Goal: Task Accomplishment & Management: Manage account settings

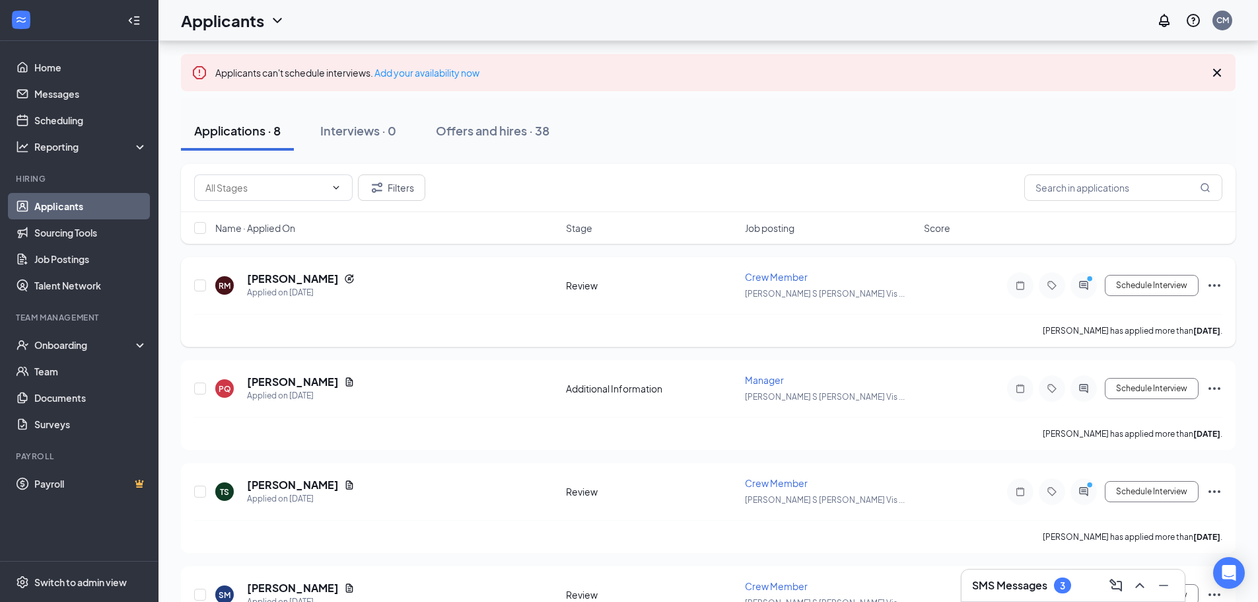
scroll to position [66, 0]
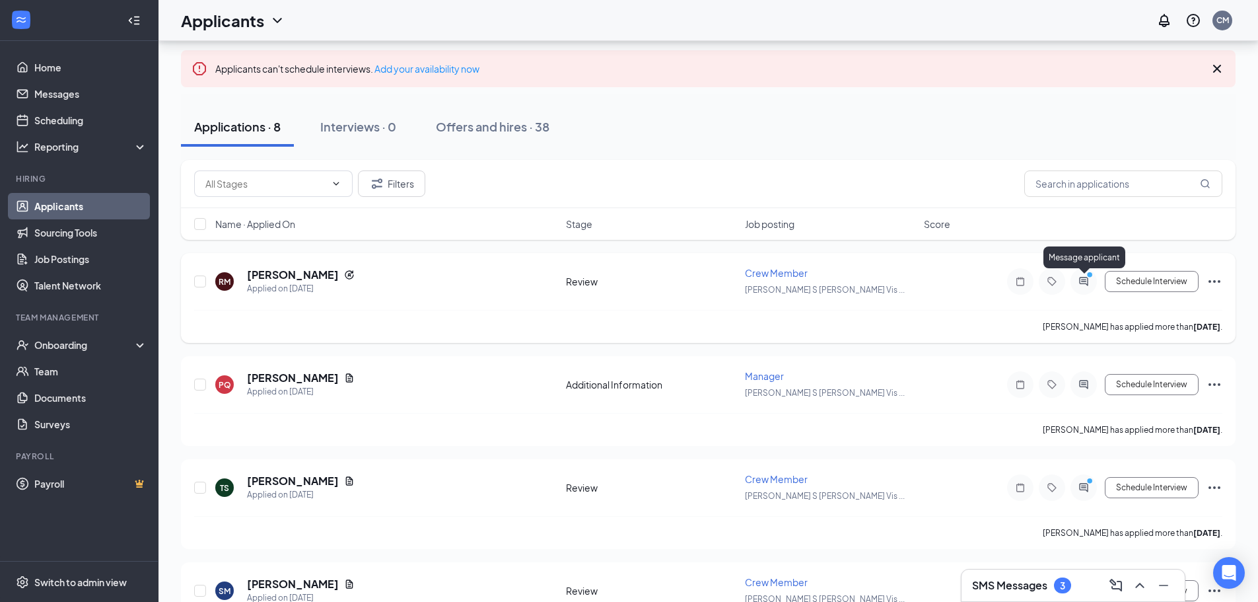
click at [1089, 280] on icon "PrimaryDot" at bounding box center [1092, 276] width 16 height 11
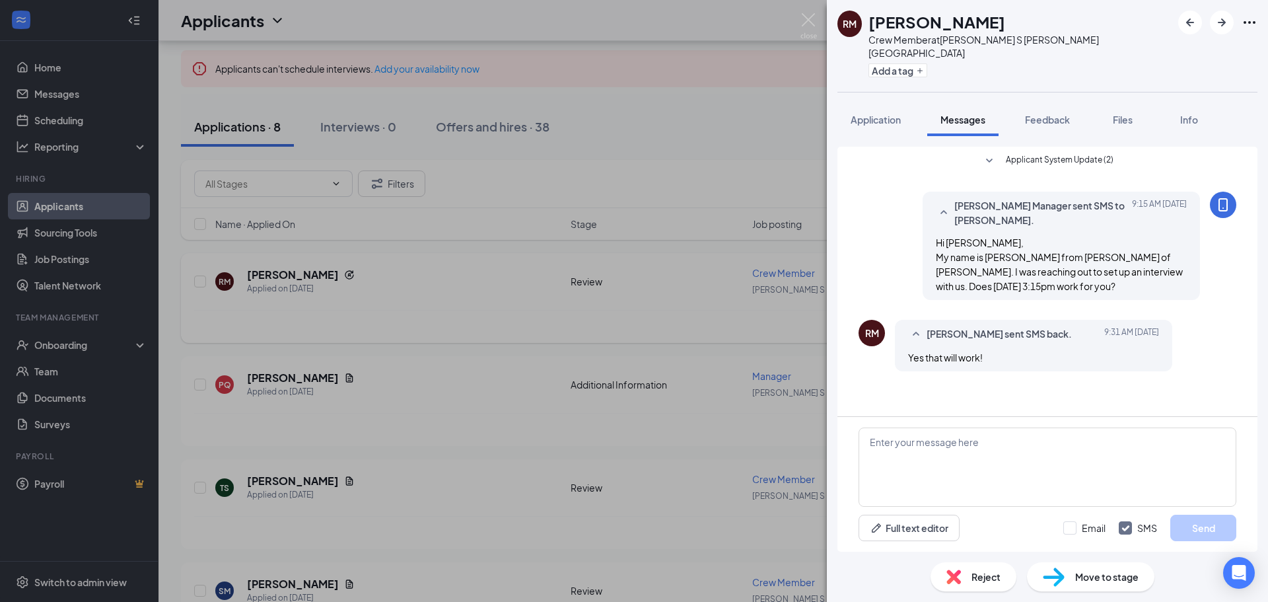
click at [720, 127] on div "[PERSON_NAME] Crew Member at [PERSON_NAME] S [PERSON_NAME] Vista Add a tag Appl…" at bounding box center [634, 301] width 1268 height 602
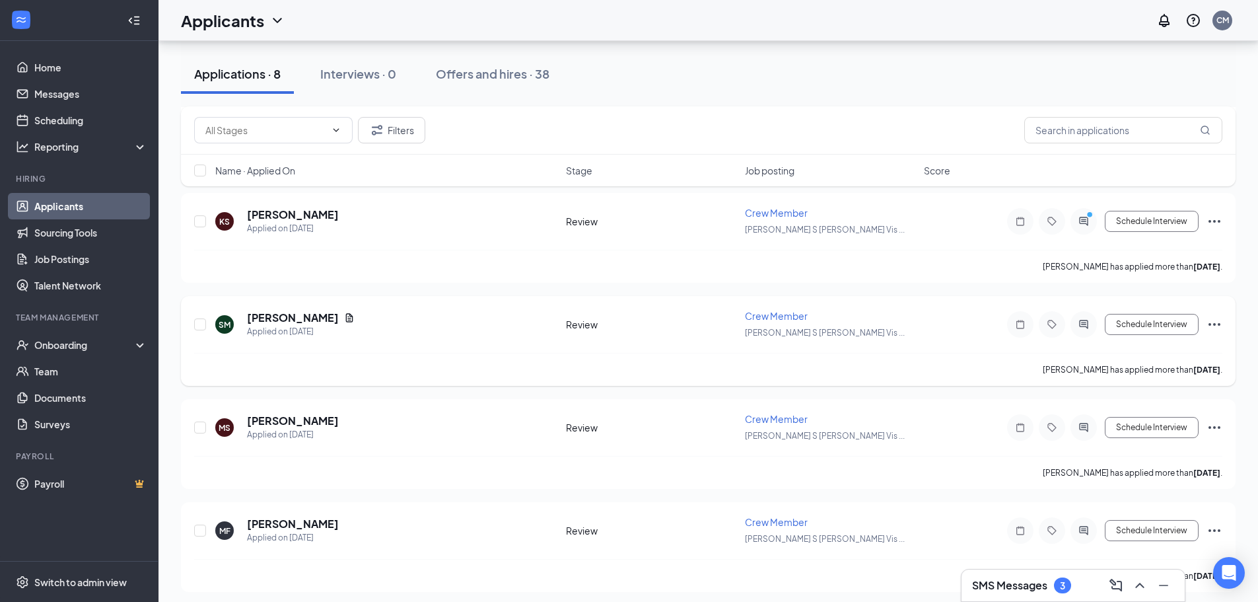
scroll to position [544, 0]
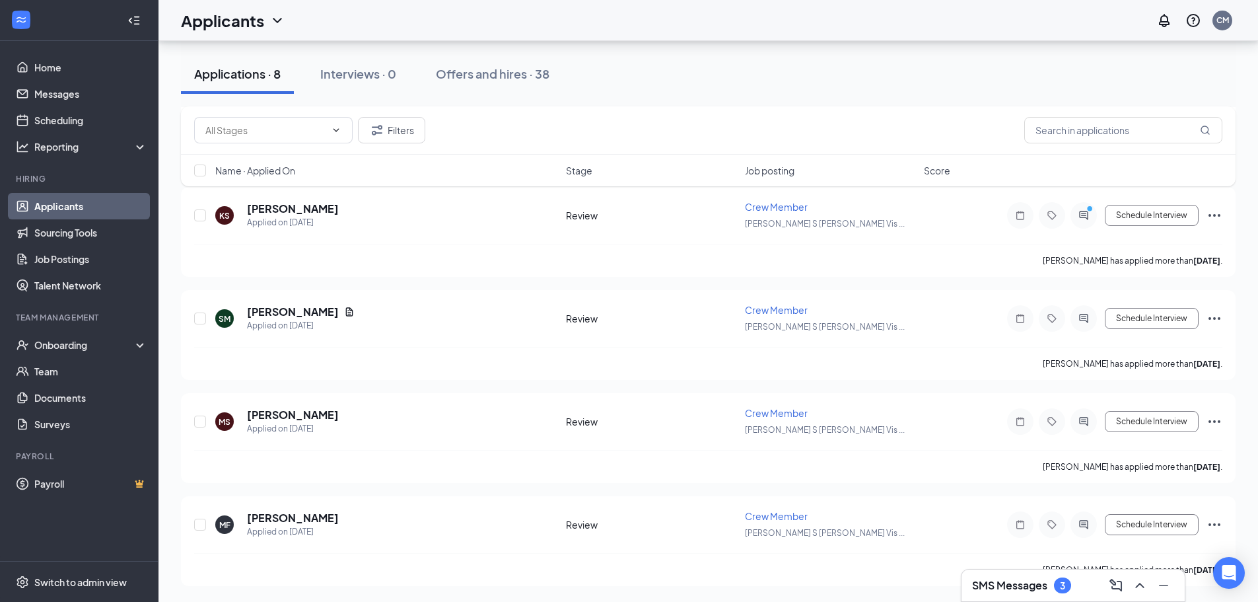
click at [1094, 589] on div "SMS Messages 3" at bounding box center [1073, 585] width 202 height 21
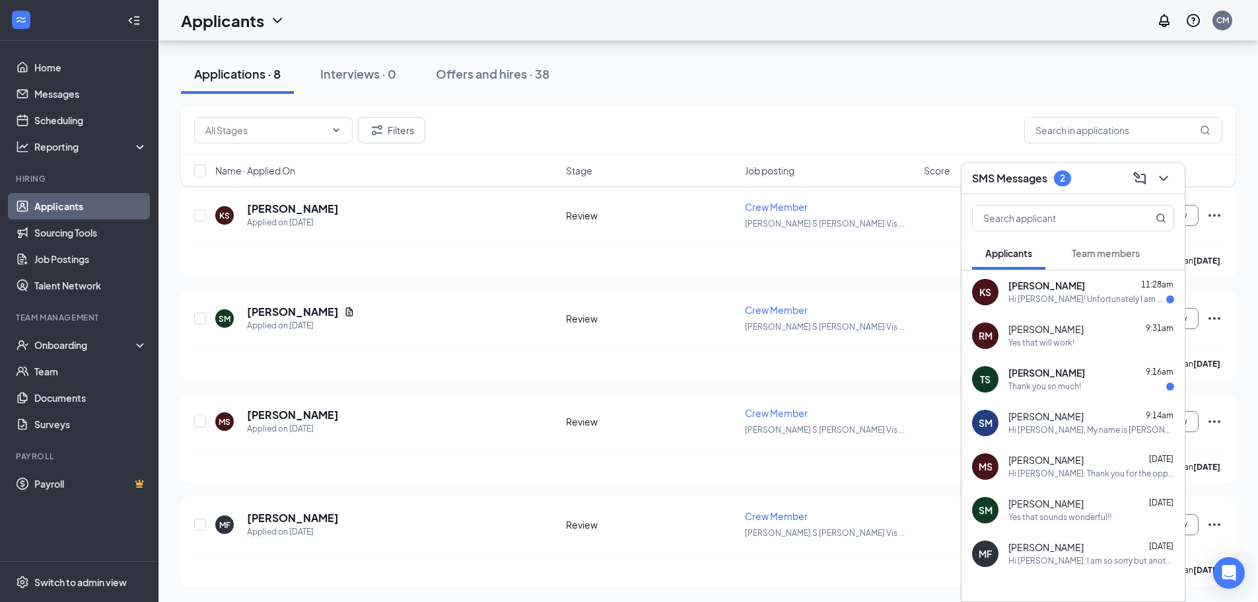
click at [1112, 289] on div "[PERSON_NAME] 11:28am" at bounding box center [1092, 285] width 166 height 13
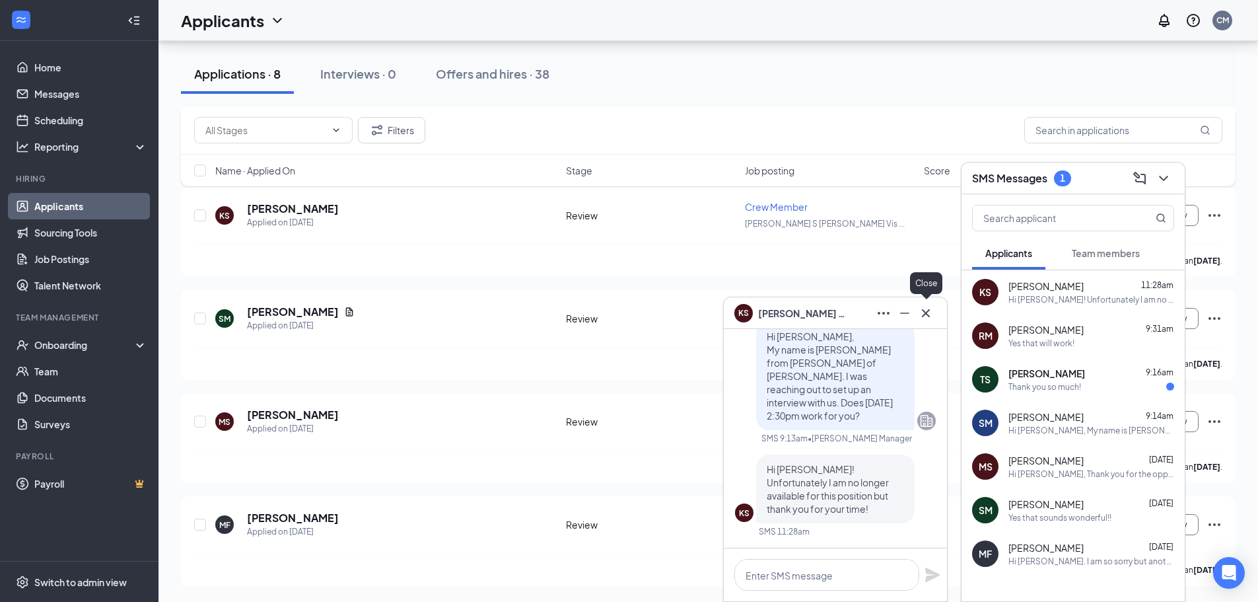
click at [922, 310] on icon "Cross" at bounding box center [926, 313] width 16 height 16
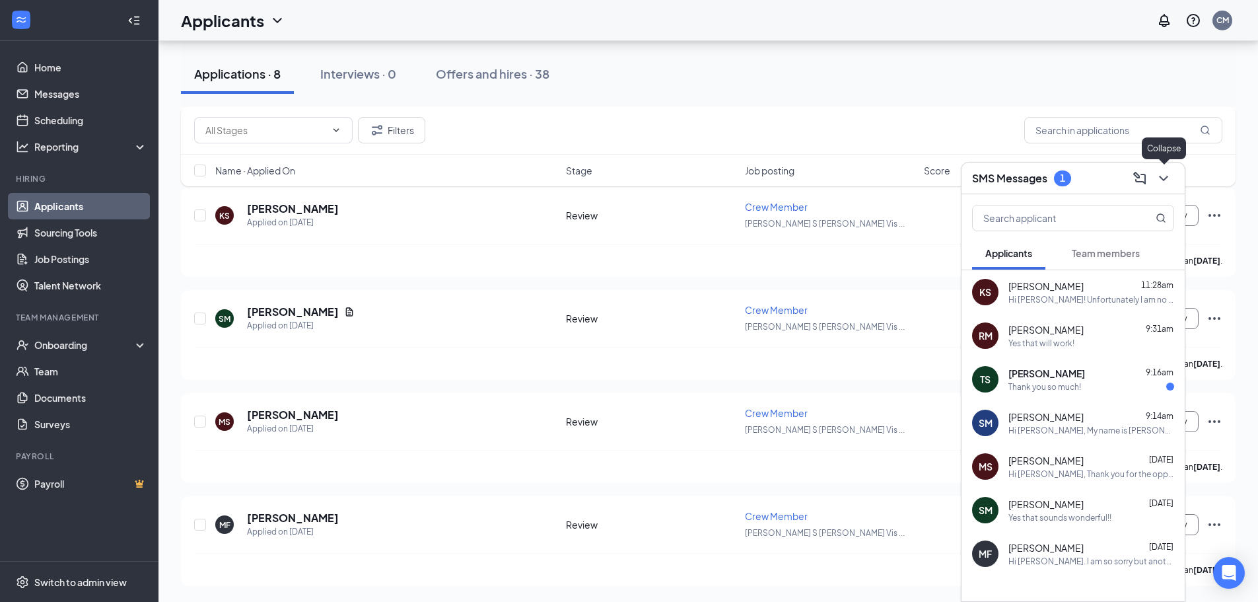
click at [1163, 178] on icon "ChevronDown" at bounding box center [1163, 178] width 9 height 5
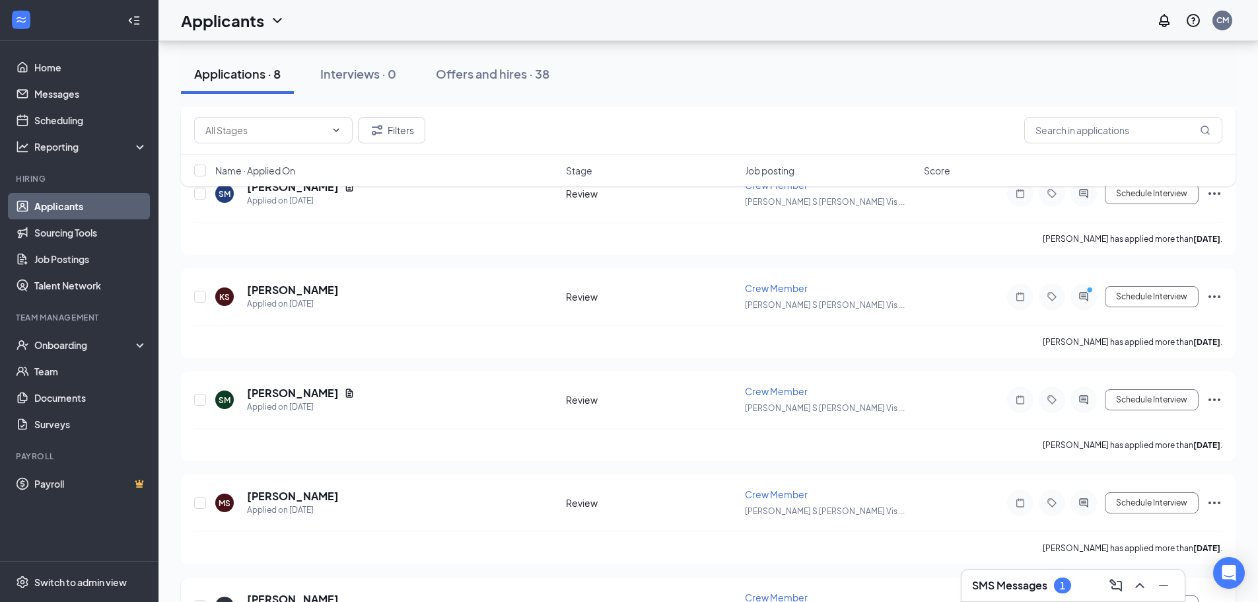
scroll to position [346, 0]
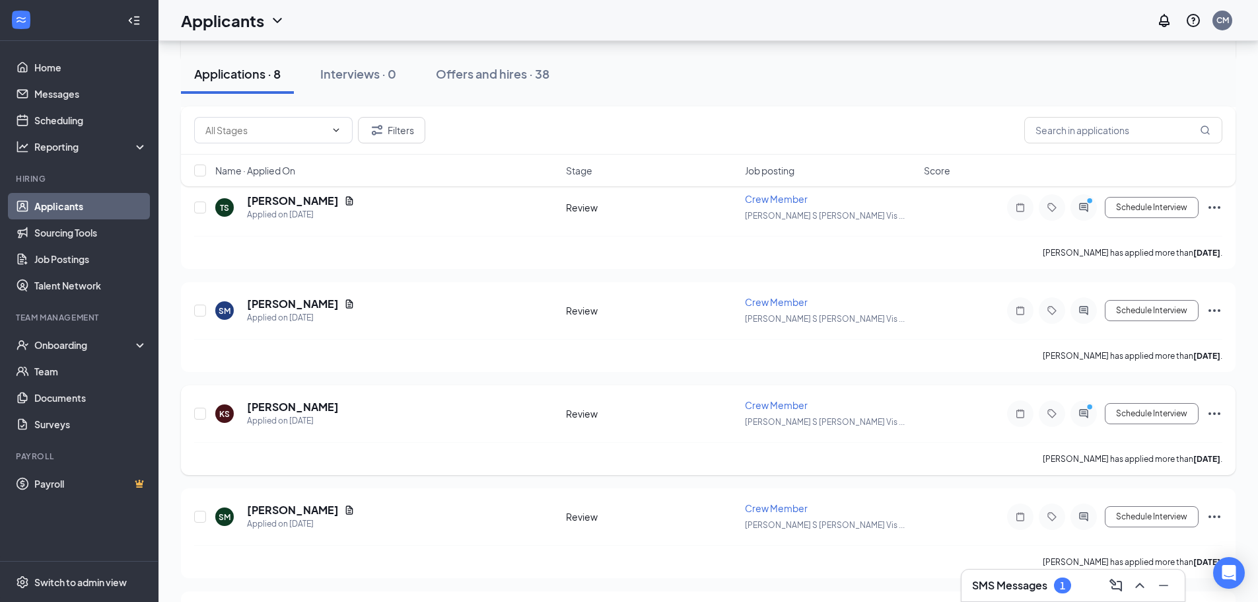
click at [1213, 413] on icon "Ellipses" at bounding box center [1215, 414] width 16 height 16
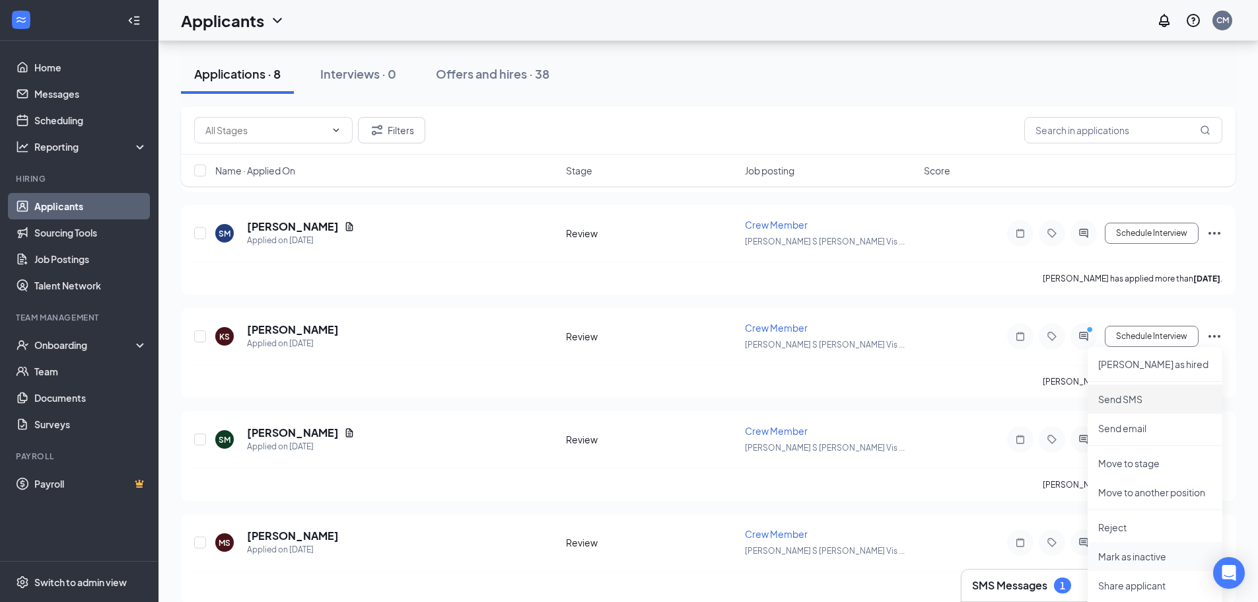
scroll to position [544, 0]
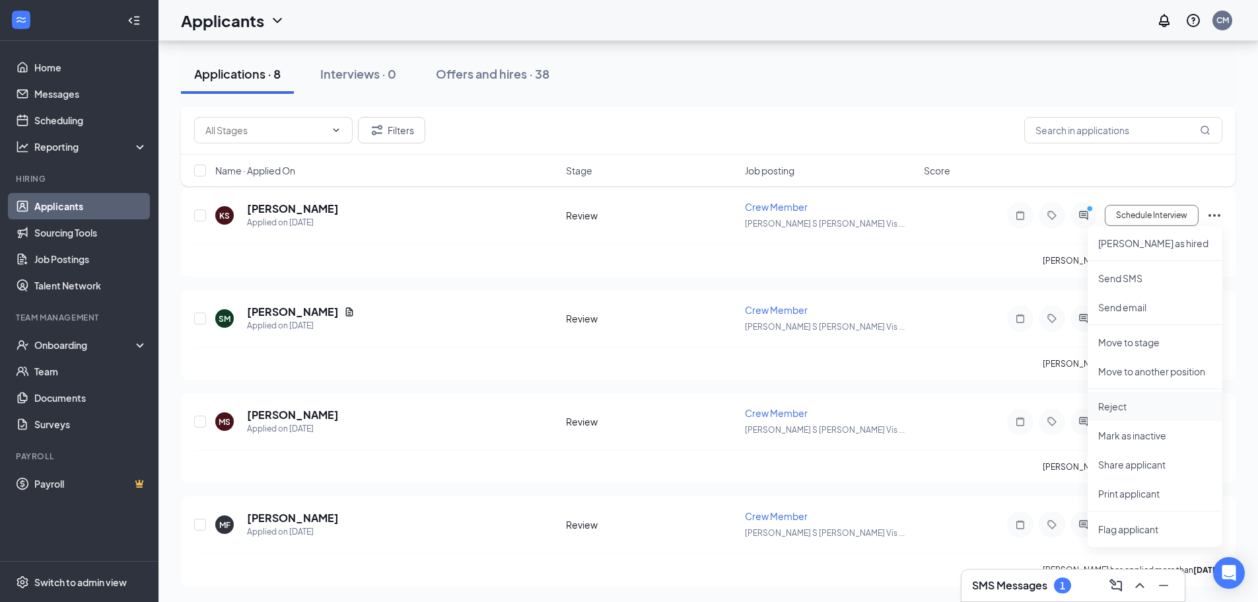
click at [1130, 396] on li "Reject" at bounding box center [1155, 406] width 135 height 29
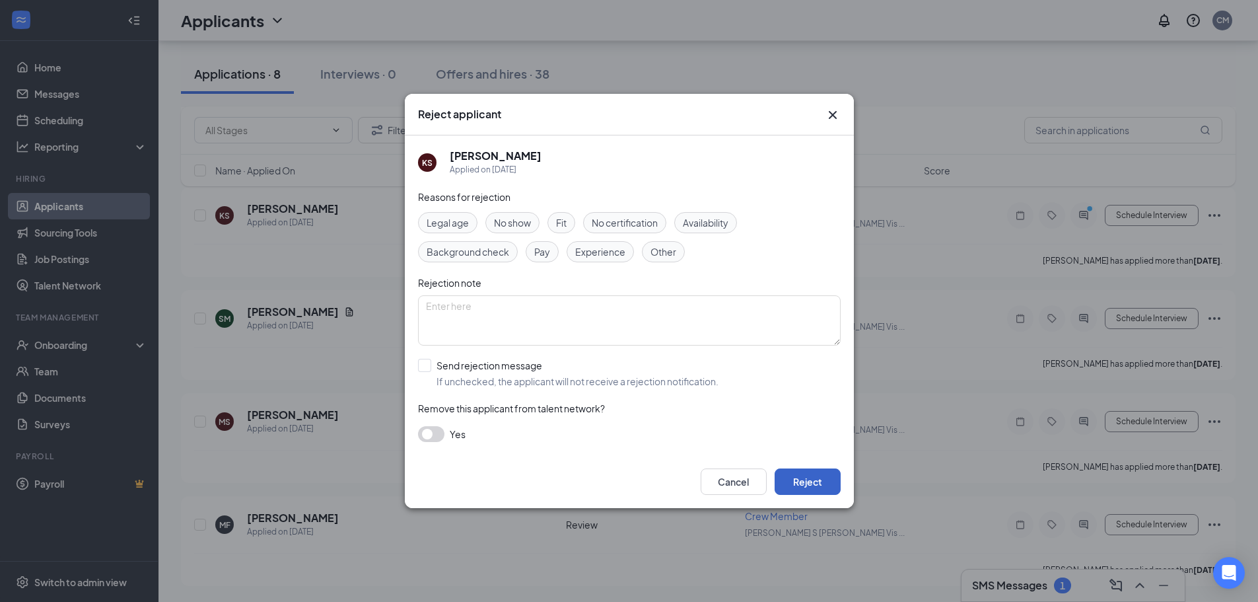
click at [808, 480] on button "Reject" at bounding box center [808, 481] width 66 height 26
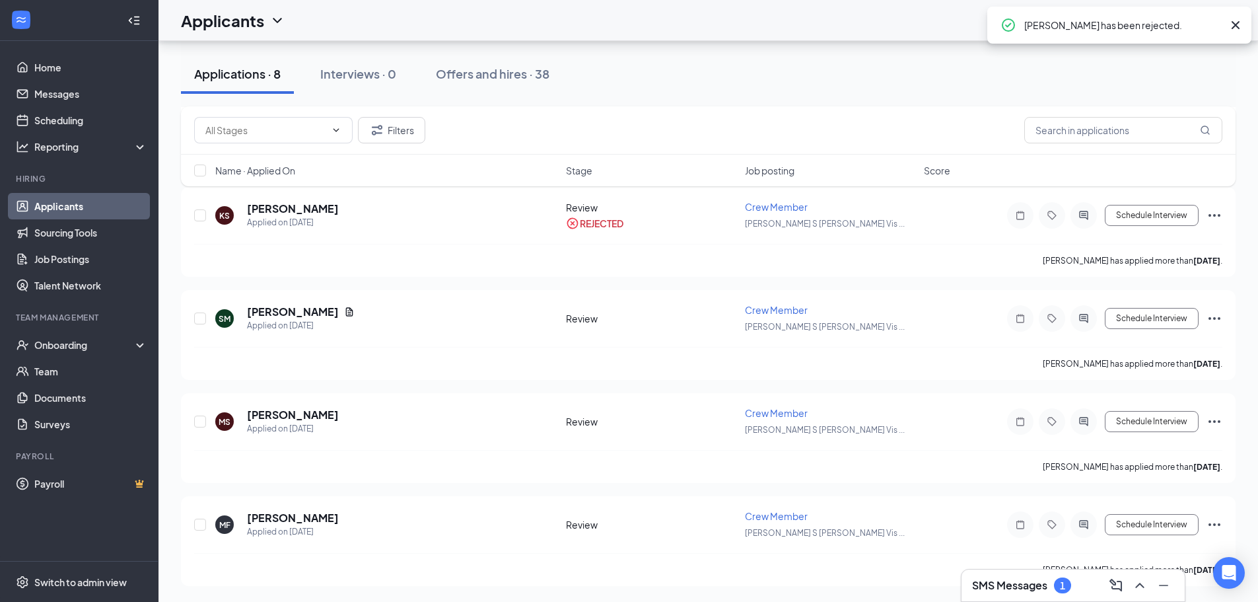
click at [1068, 583] on div "1" at bounding box center [1062, 585] width 17 height 16
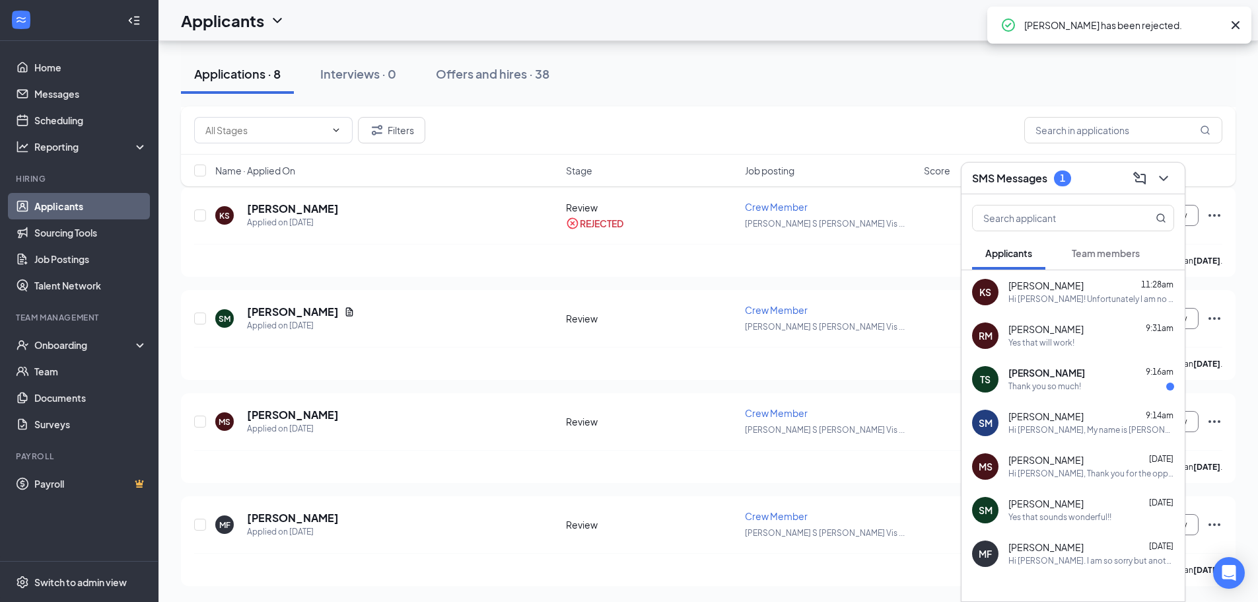
click at [1065, 373] on span "[PERSON_NAME]" at bounding box center [1047, 373] width 77 height 13
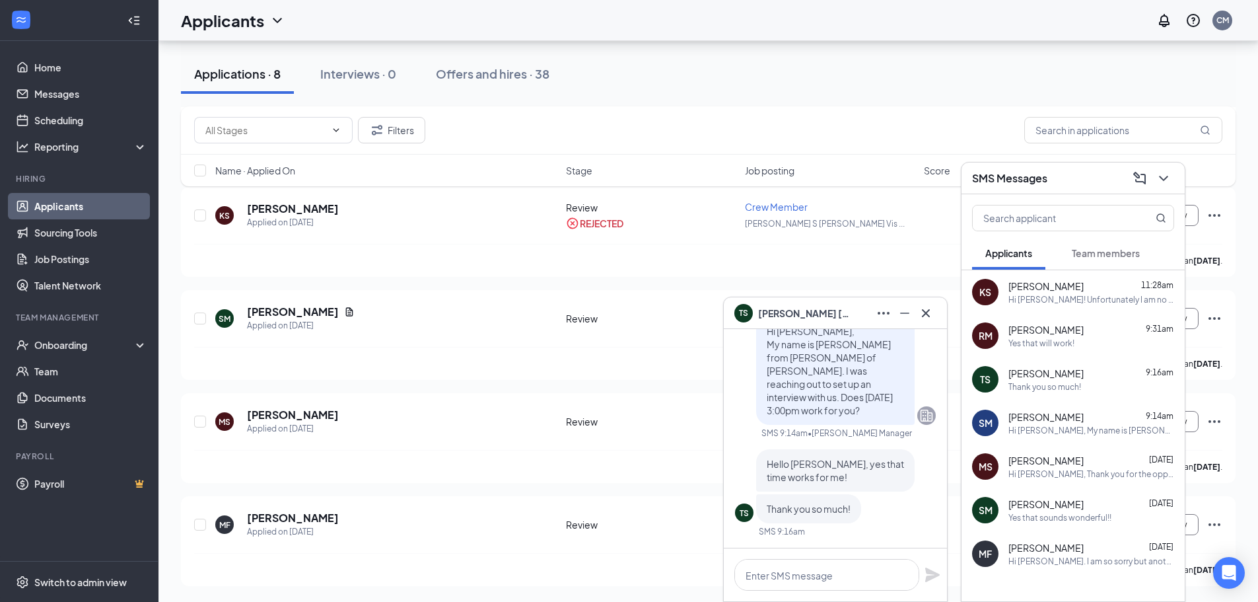
click at [942, 306] on div "[PERSON_NAME]" at bounding box center [835, 313] width 223 height 32
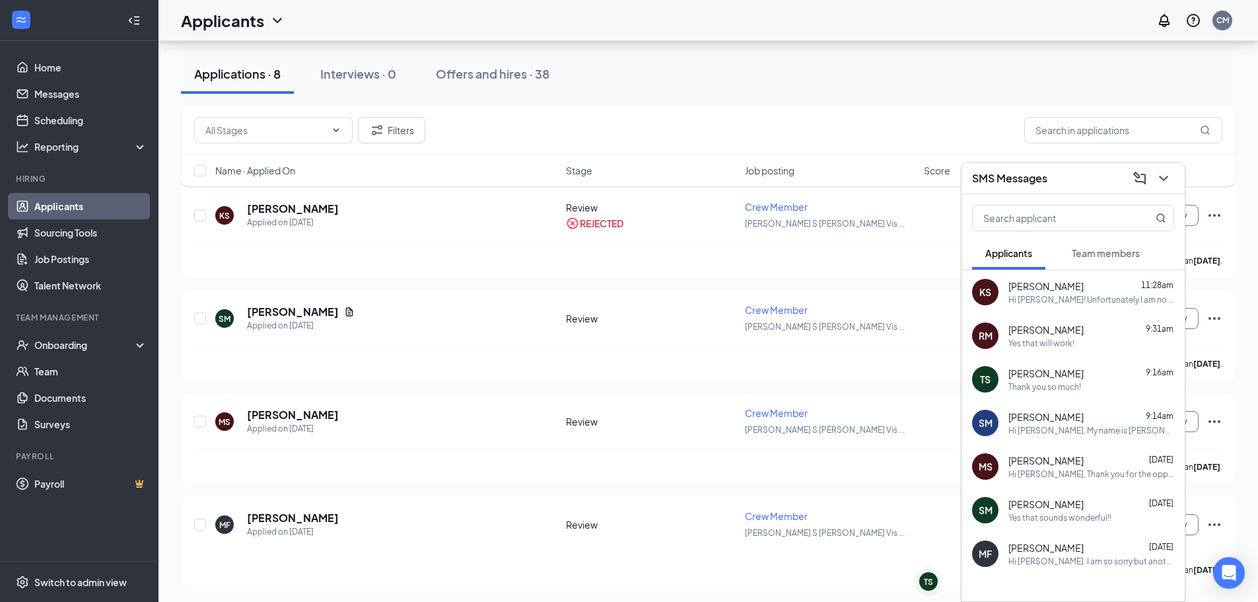
click at [1168, 180] on icon "ChevronDown" at bounding box center [1164, 178] width 16 height 16
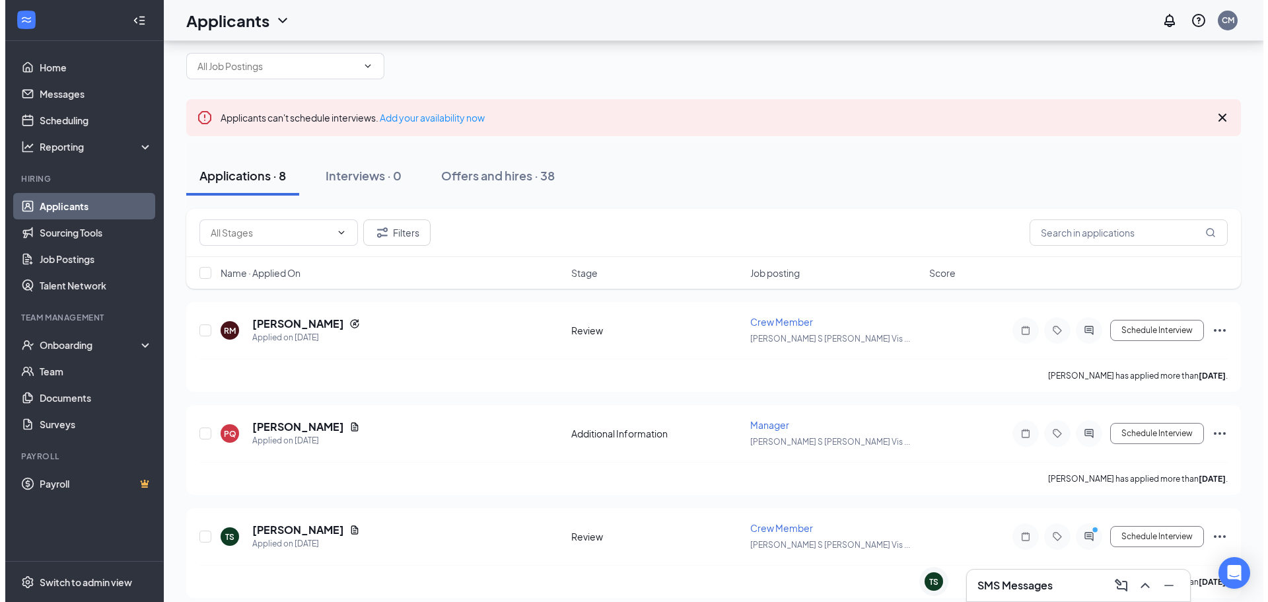
scroll to position [16, 0]
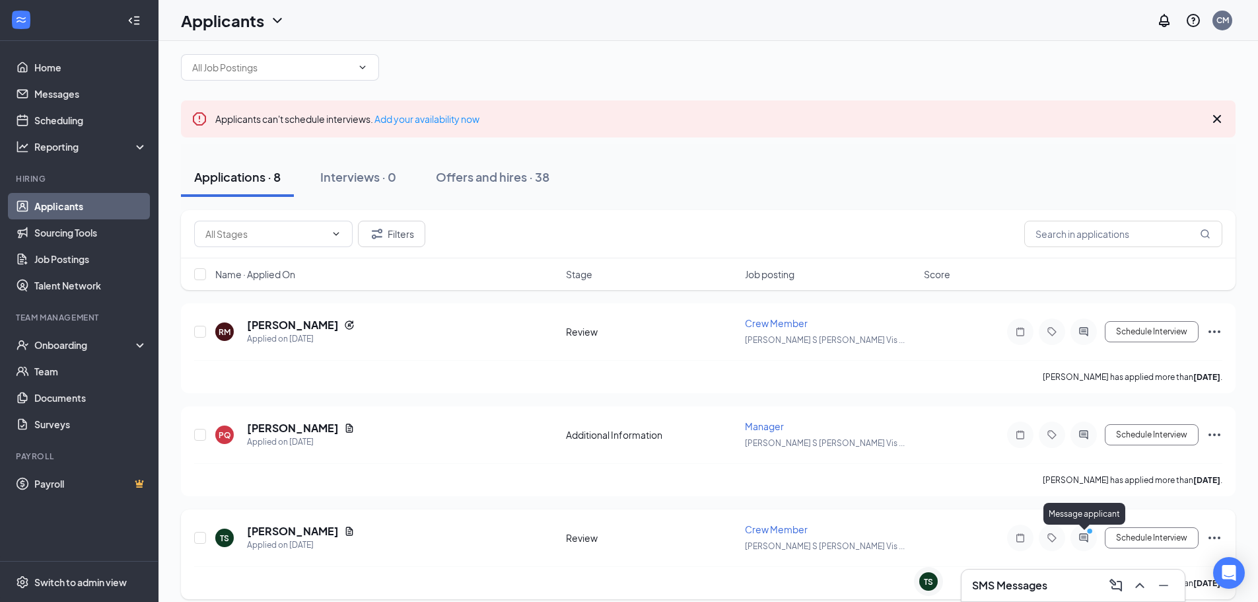
click at [1082, 536] on icon "ActiveChat" at bounding box center [1083, 537] width 9 height 9
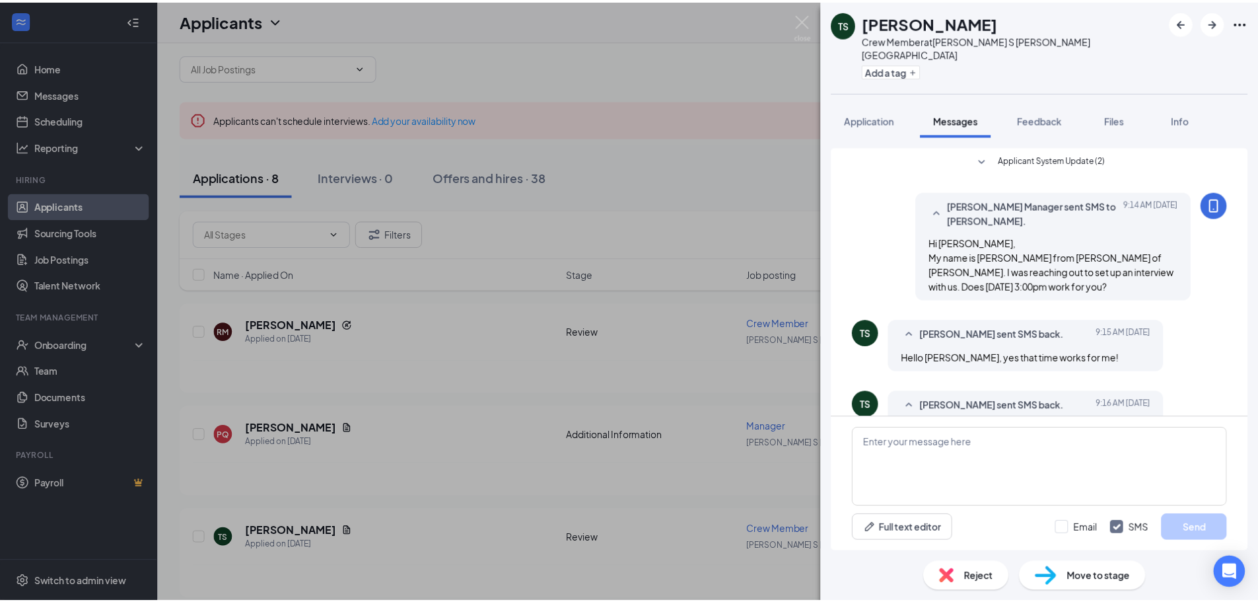
scroll to position [26, 0]
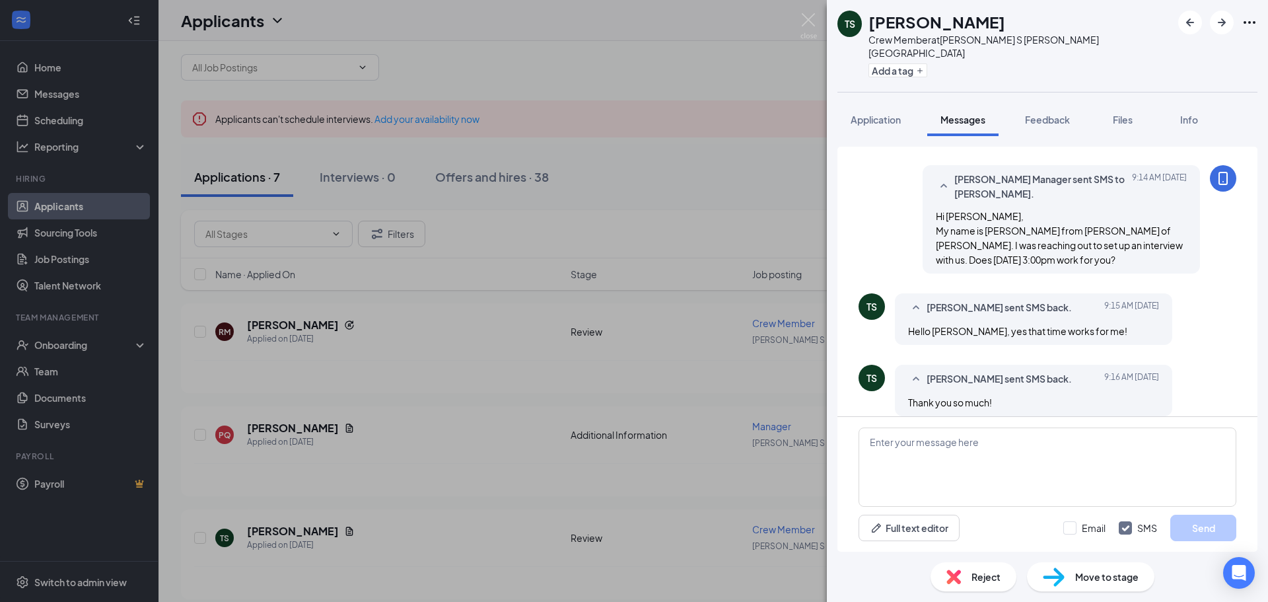
click at [734, 69] on div "[PERSON_NAME] Crew Member at [PERSON_NAME] S [PERSON_NAME] Vista Add a tag Appl…" at bounding box center [634, 301] width 1268 height 602
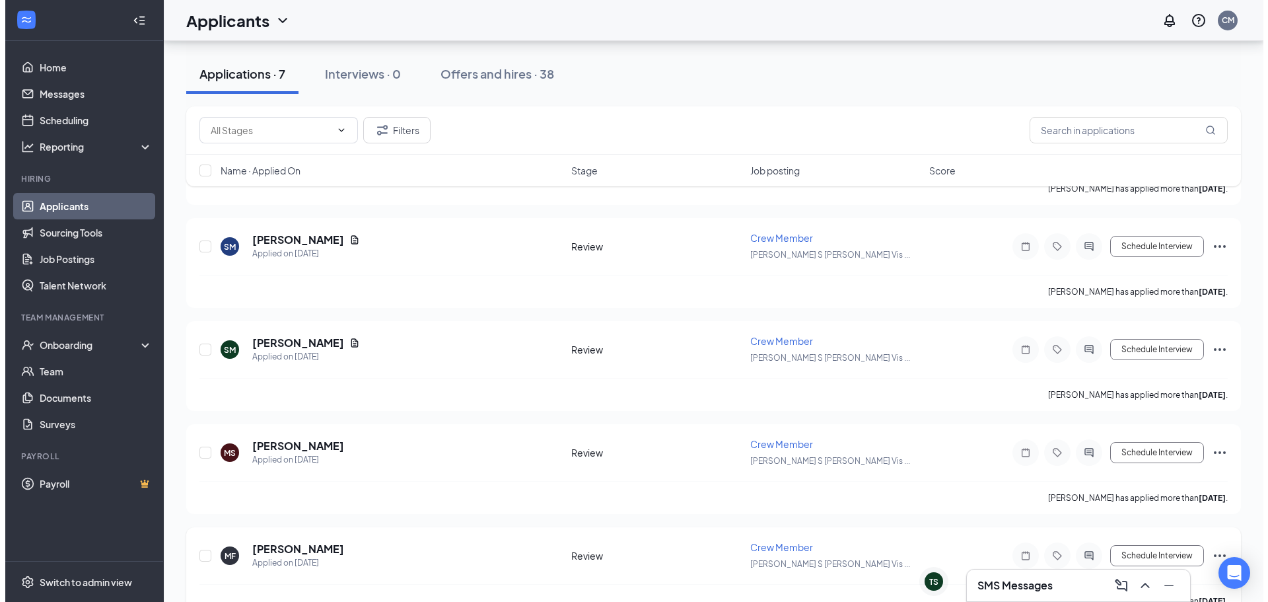
scroll to position [441, 0]
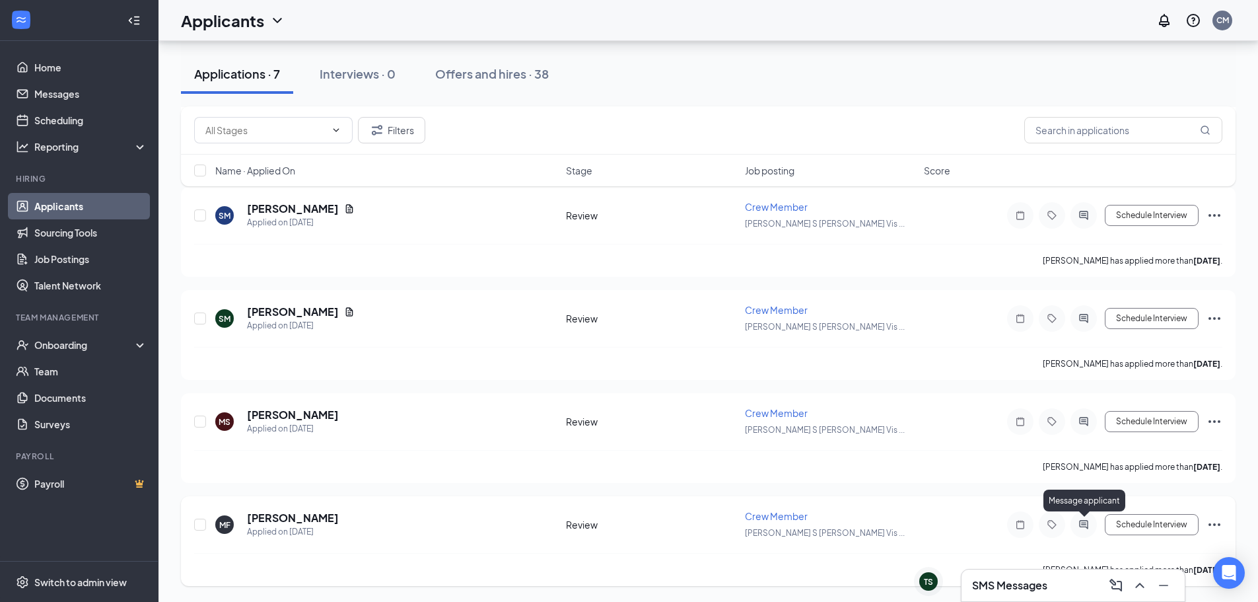
click at [1087, 525] on icon "ActiveChat" at bounding box center [1084, 524] width 16 height 11
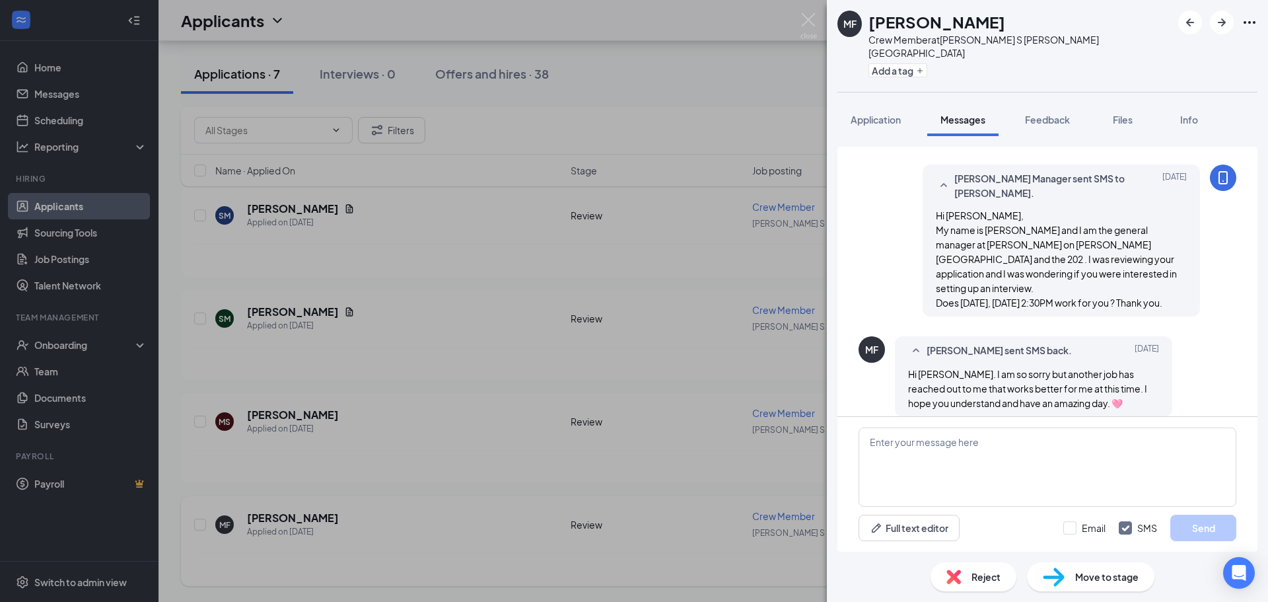
scroll to position [28, 0]
click at [699, 87] on div "MF [PERSON_NAME] Crew Member at [GEOGRAPHIC_DATA][PERSON_NAME] S [PERSON_NAME] …" at bounding box center [634, 301] width 1268 height 602
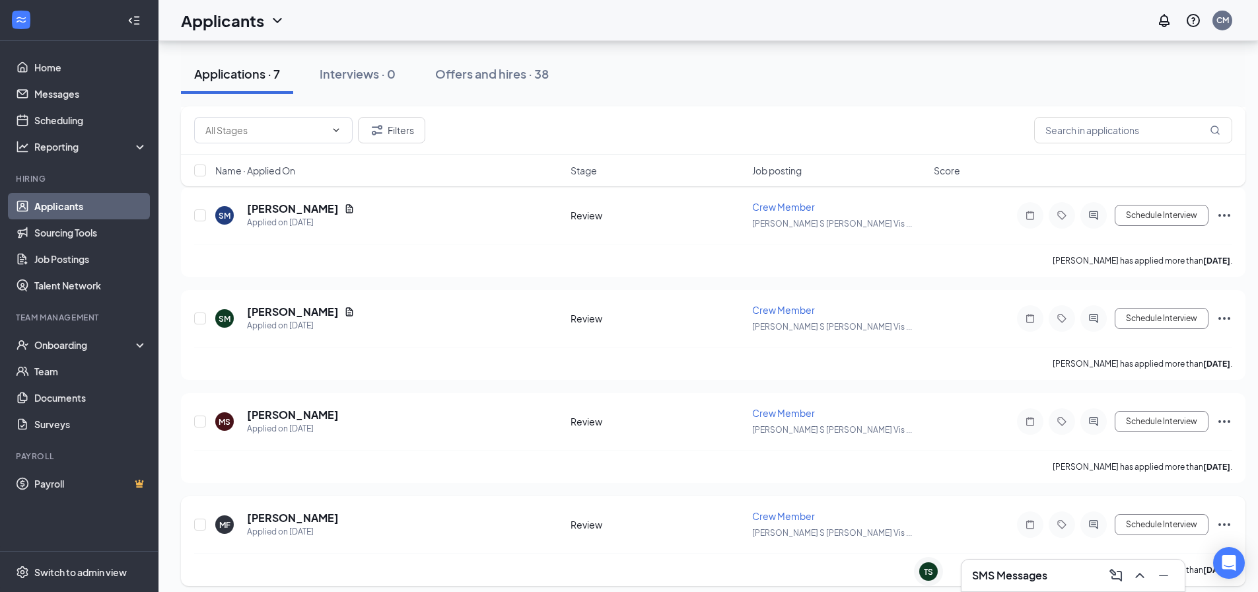
click at [1222, 524] on icon "Ellipses" at bounding box center [1225, 525] width 16 height 16
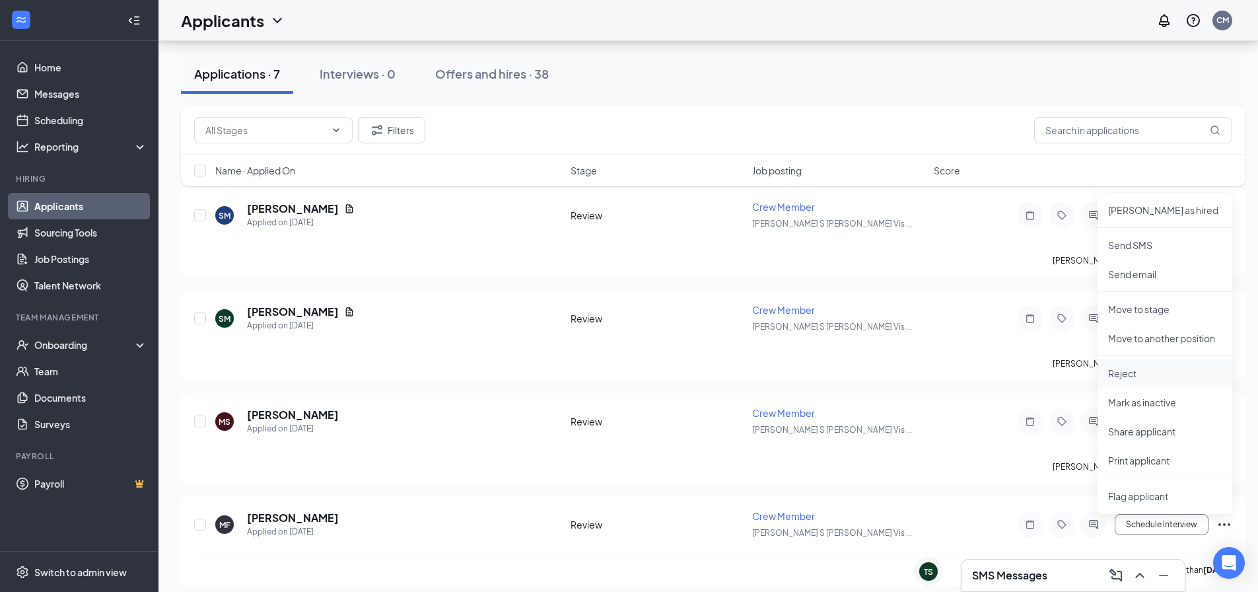
click at [1143, 367] on p "Reject" at bounding box center [1165, 373] width 114 height 13
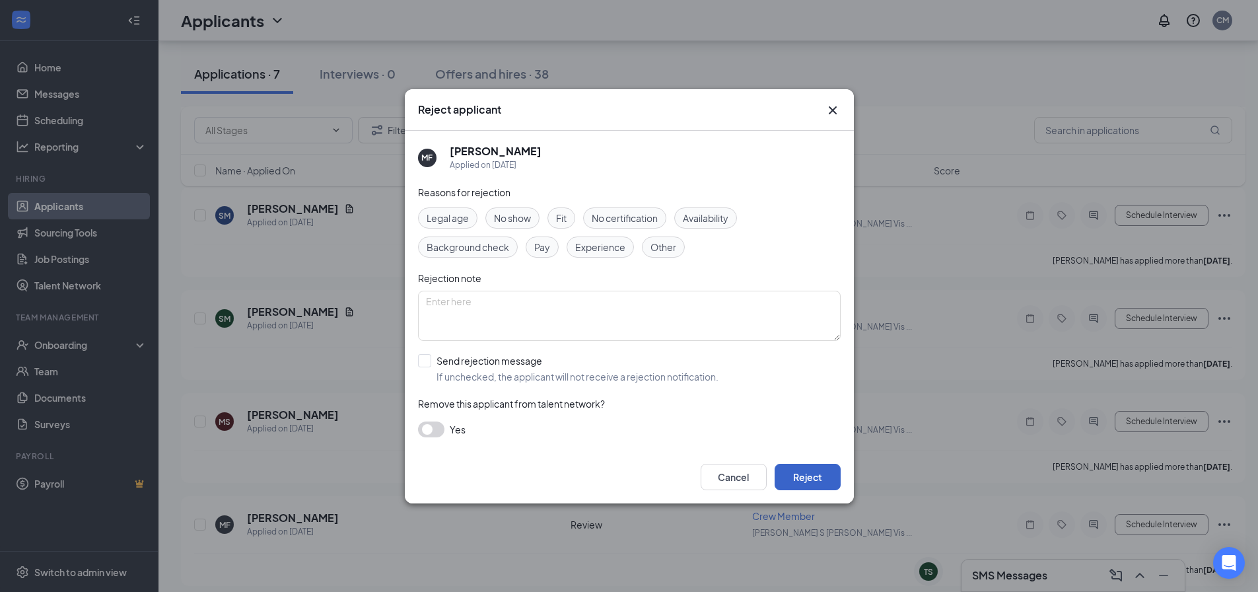
click at [822, 475] on button "Reject" at bounding box center [808, 477] width 66 height 26
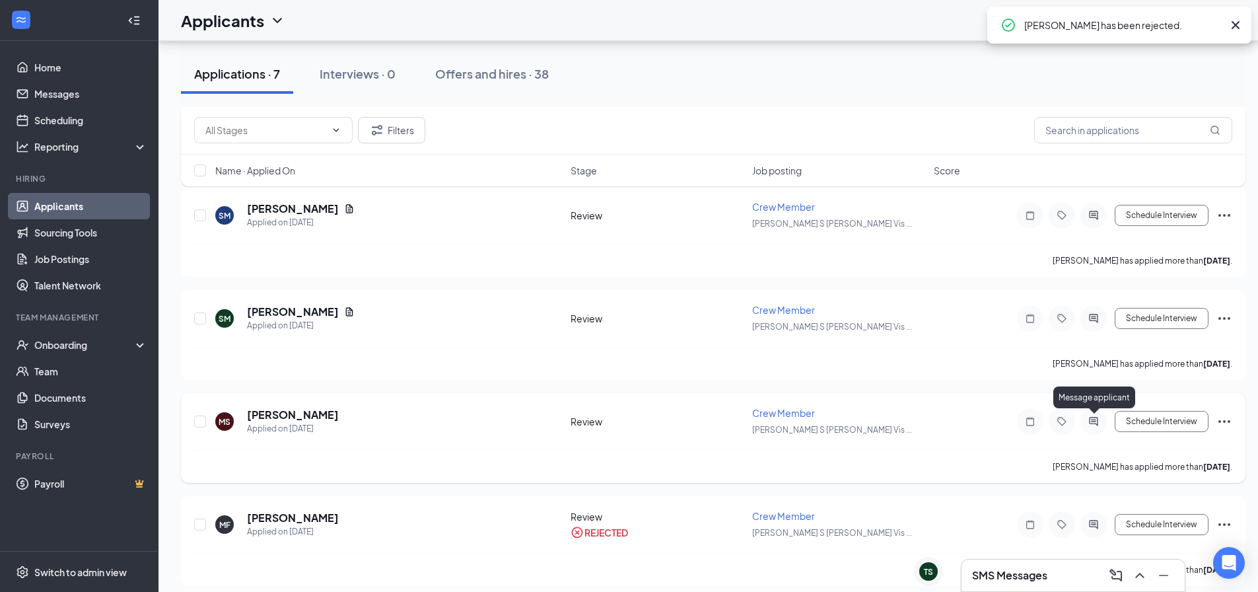
click at [1098, 415] on div at bounding box center [1094, 421] width 26 height 26
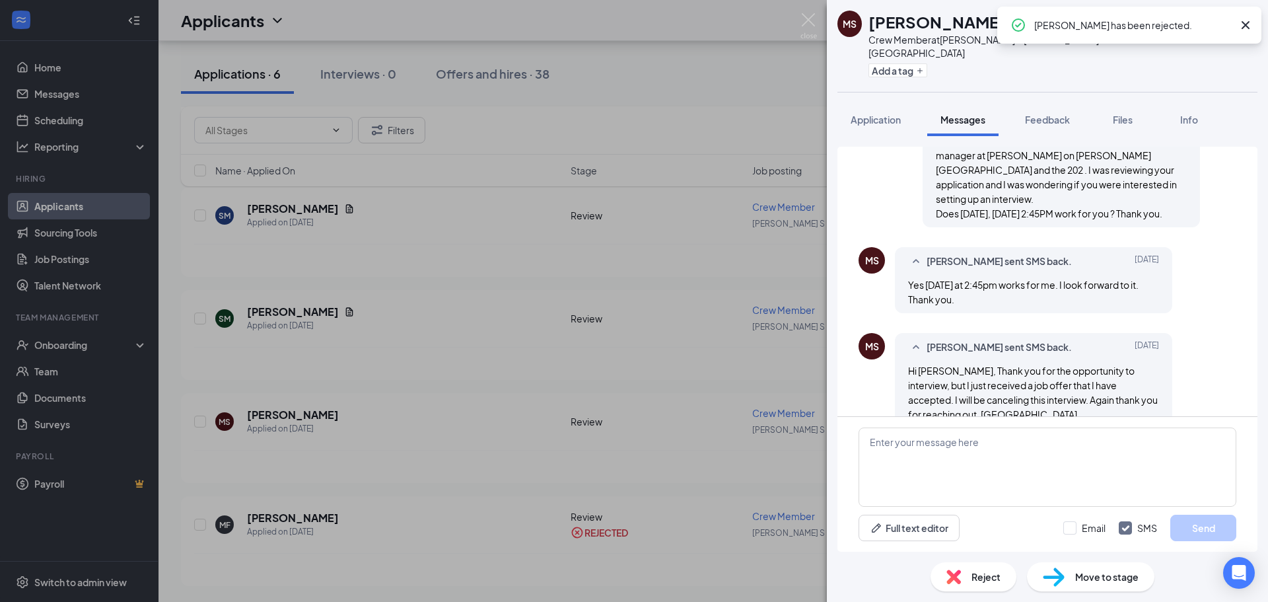
scroll to position [128, 0]
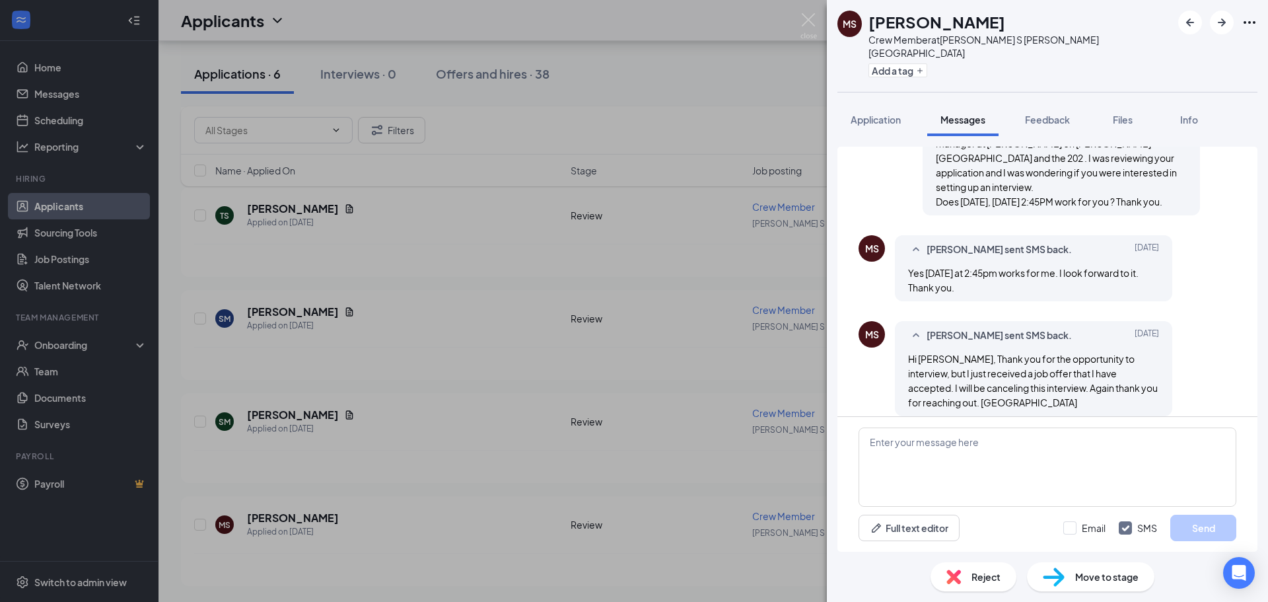
click at [741, 90] on div "[PERSON_NAME] Crew Member at [PERSON_NAME] S [PERSON_NAME] Vista Add a tag Appl…" at bounding box center [634, 301] width 1268 height 602
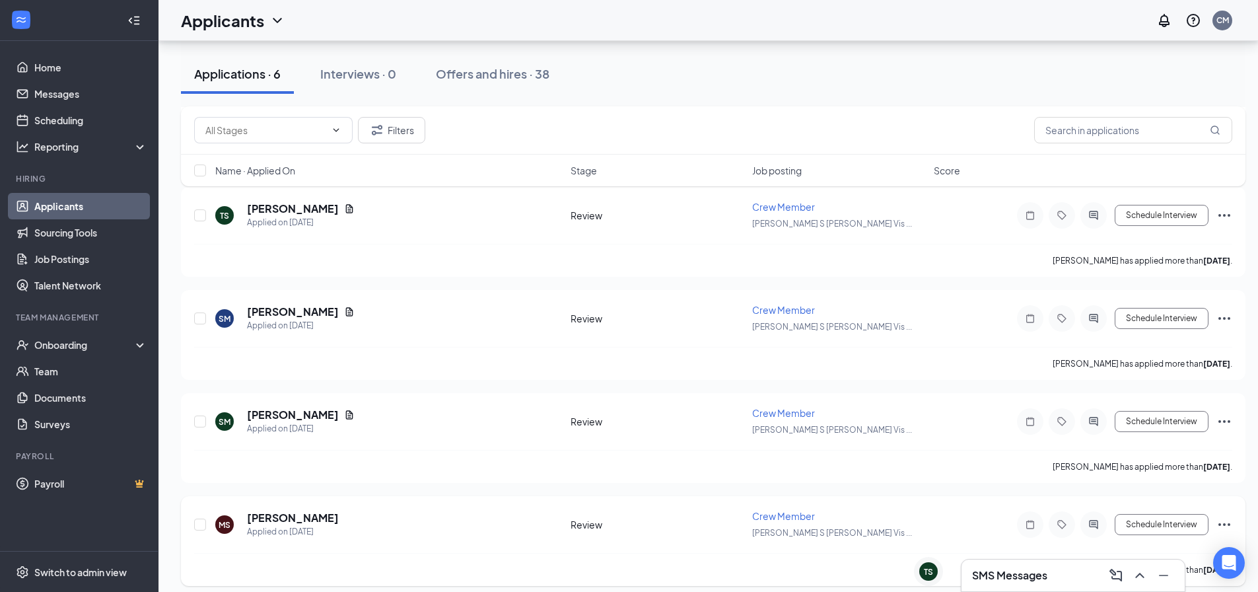
click at [1225, 521] on icon "Ellipses" at bounding box center [1225, 525] width 16 height 16
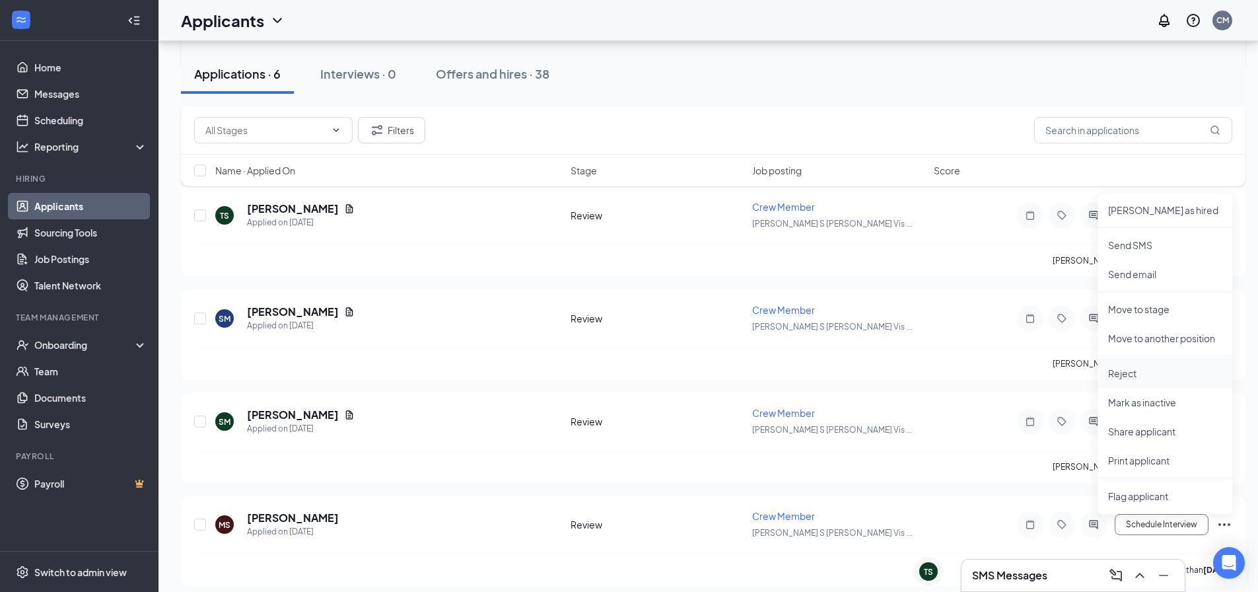
click at [1132, 369] on p "Reject" at bounding box center [1165, 373] width 114 height 13
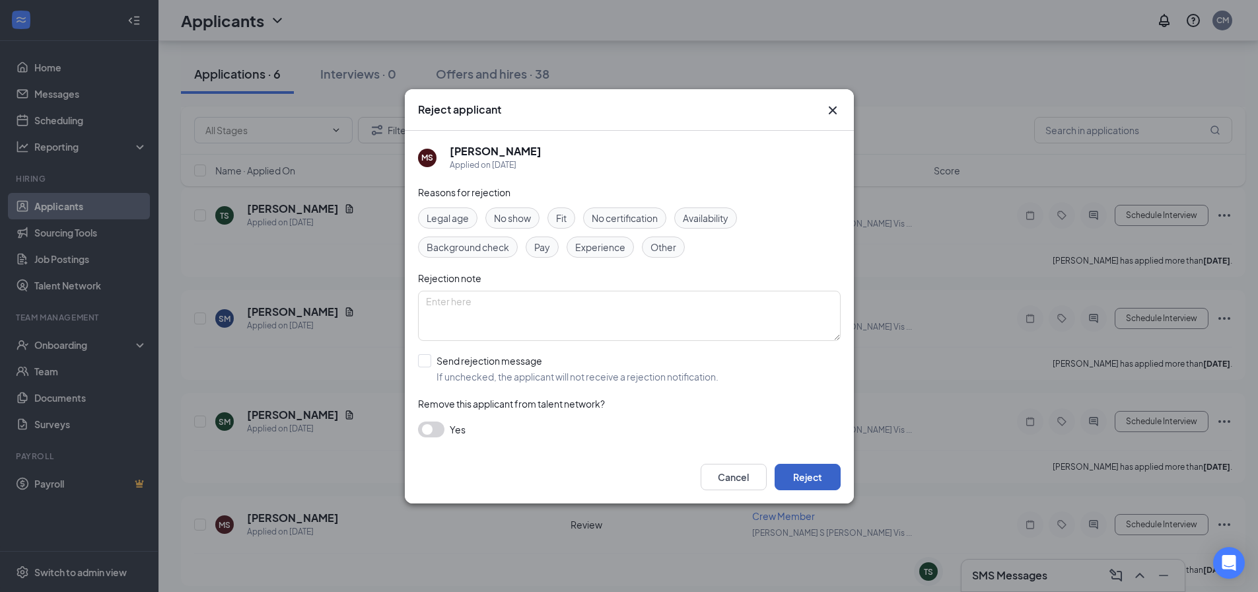
click at [835, 482] on button "Reject" at bounding box center [808, 477] width 66 height 26
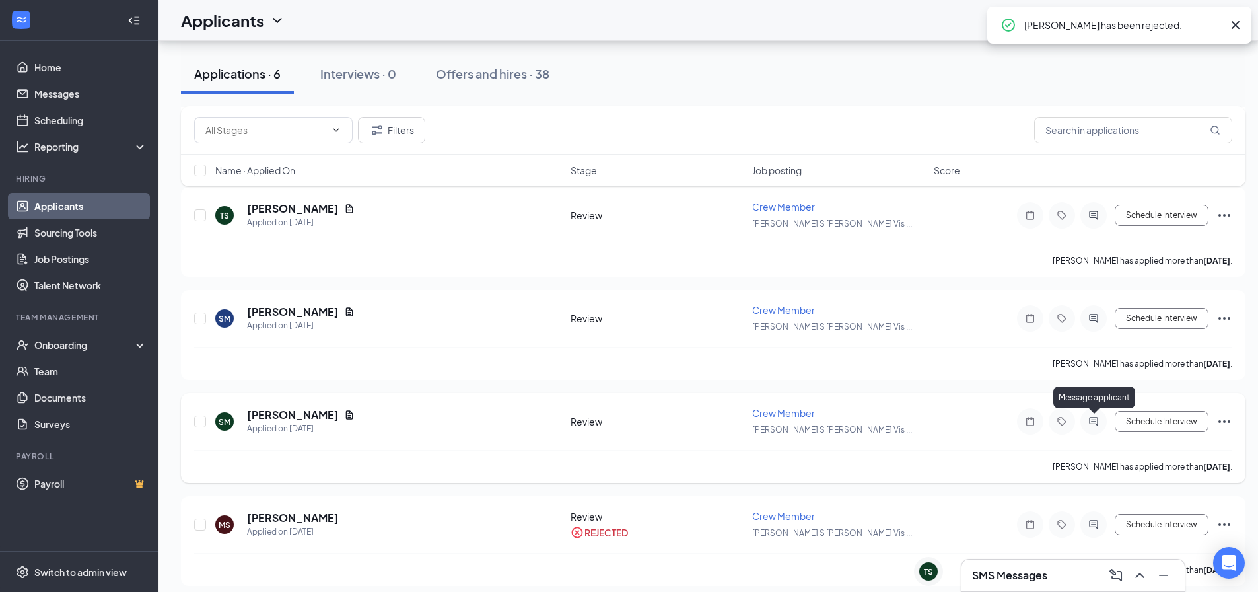
click at [1099, 425] on icon "ActiveChat" at bounding box center [1094, 421] width 16 height 11
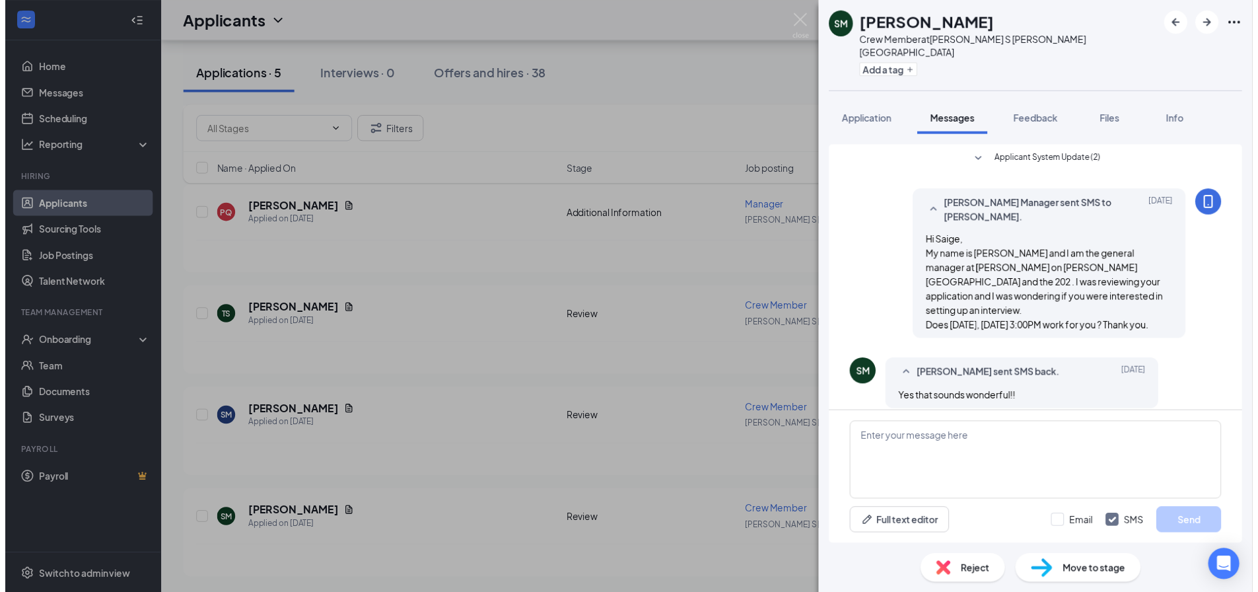
scroll to position [235, 0]
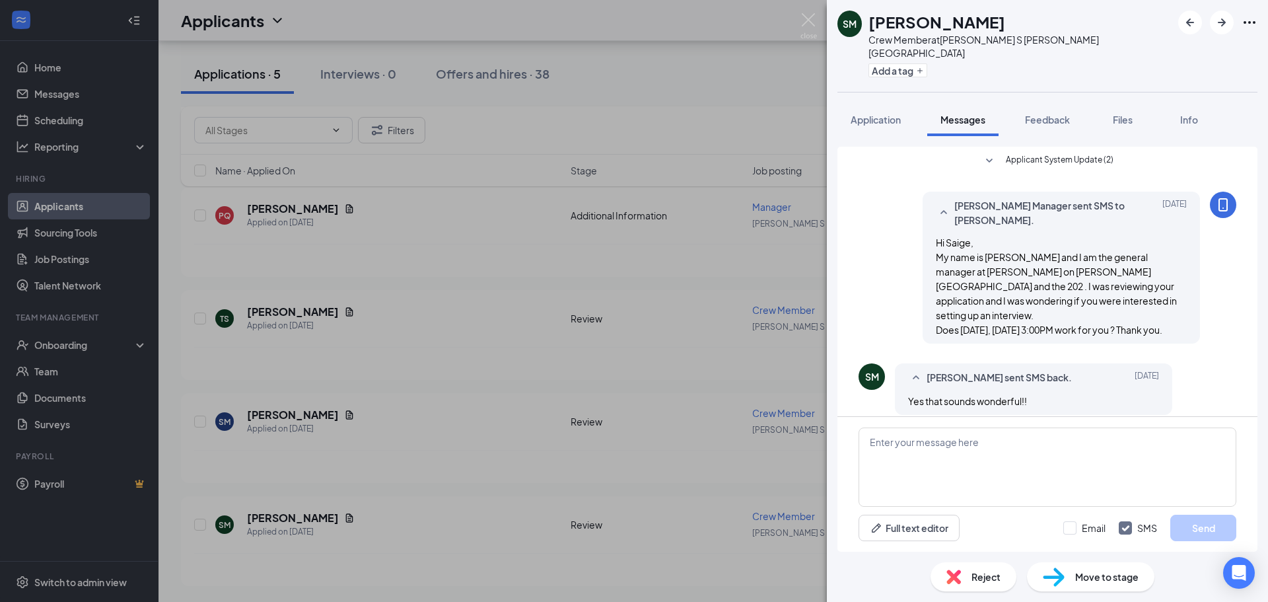
click at [706, 99] on div "SM [PERSON_NAME] Crew Member at [PERSON_NAME] S [PERSON_NAME] Vista Add a tag A…" at bounding box center [634, 301] width 1268 height 602
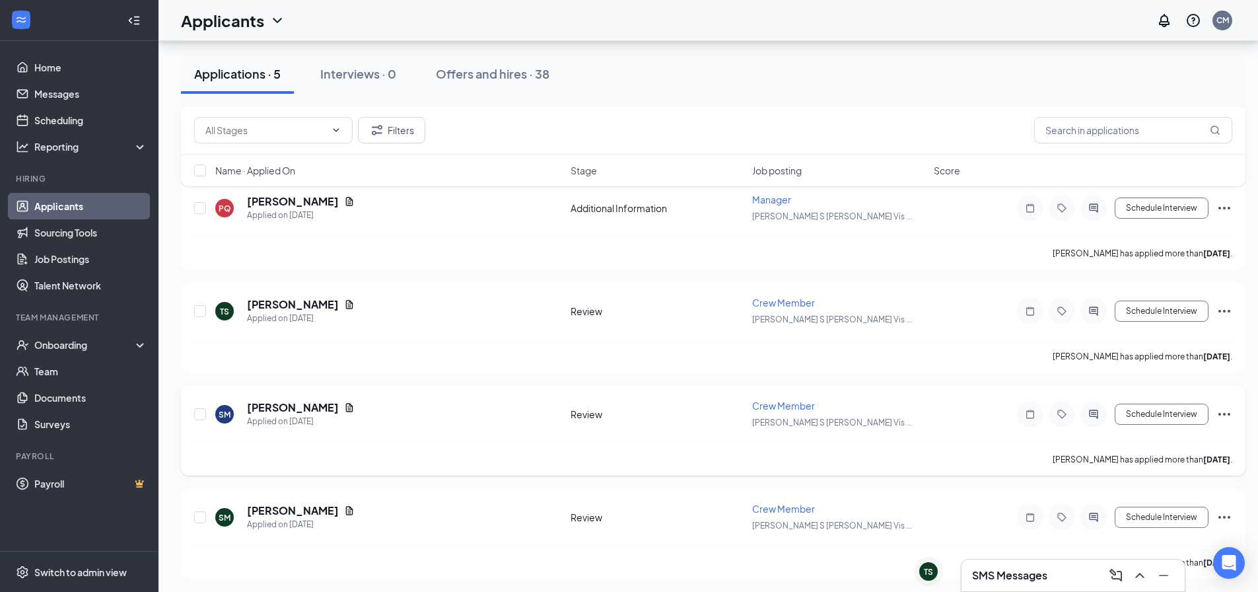
scroll to position [245, 0]
click at [1225, 519] on icon "Ellipses" at bounding box center [1225, 515] width 16 height 16
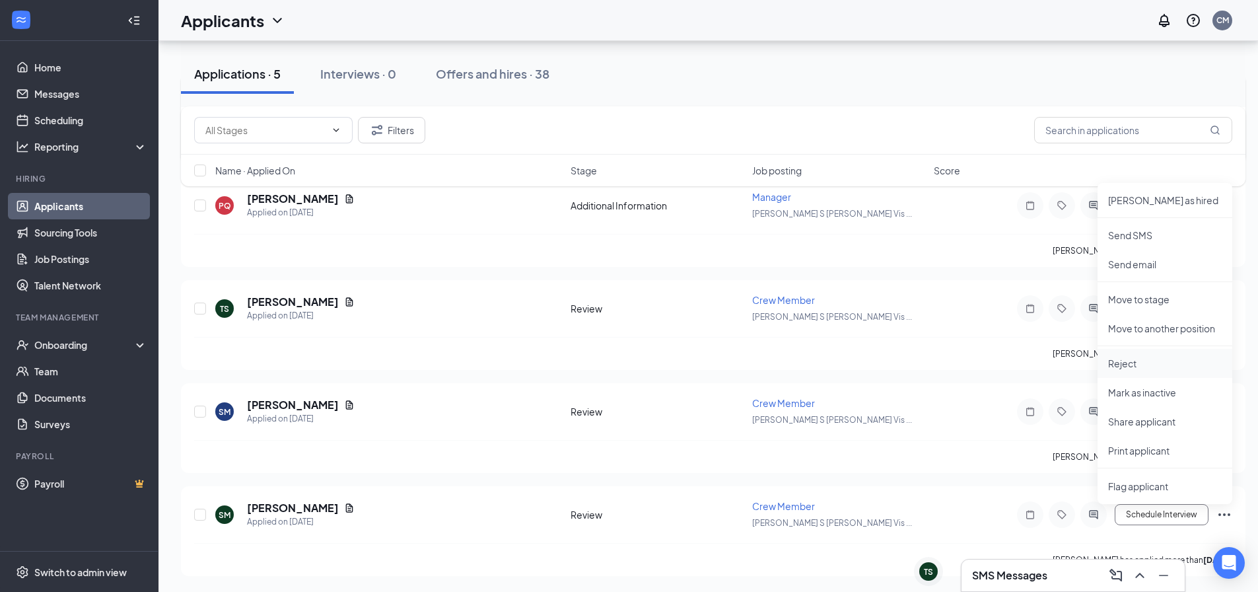
click at [1134, 367] on p "Reject" at bounding box center [1165, 363] width 114 height 13
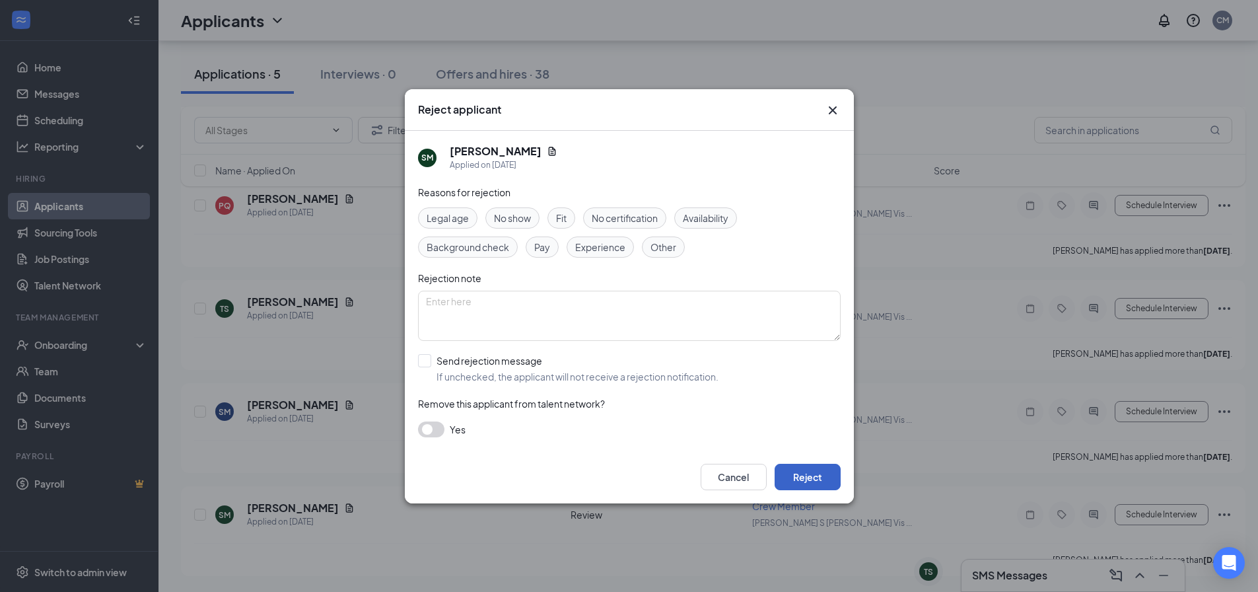
click at [828, 482] on button "Reject" at bounding box center [808, 477] width 66 height 26
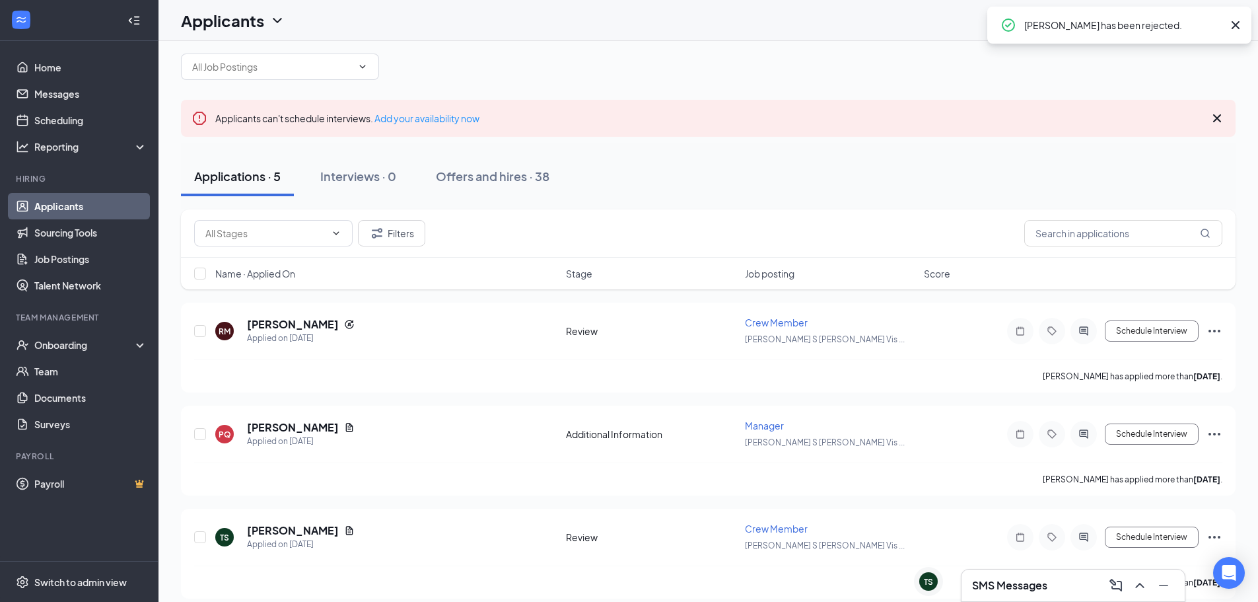
scroll to position [0, 0]
